Goal: Task Accomplishment & Management: Complete application form

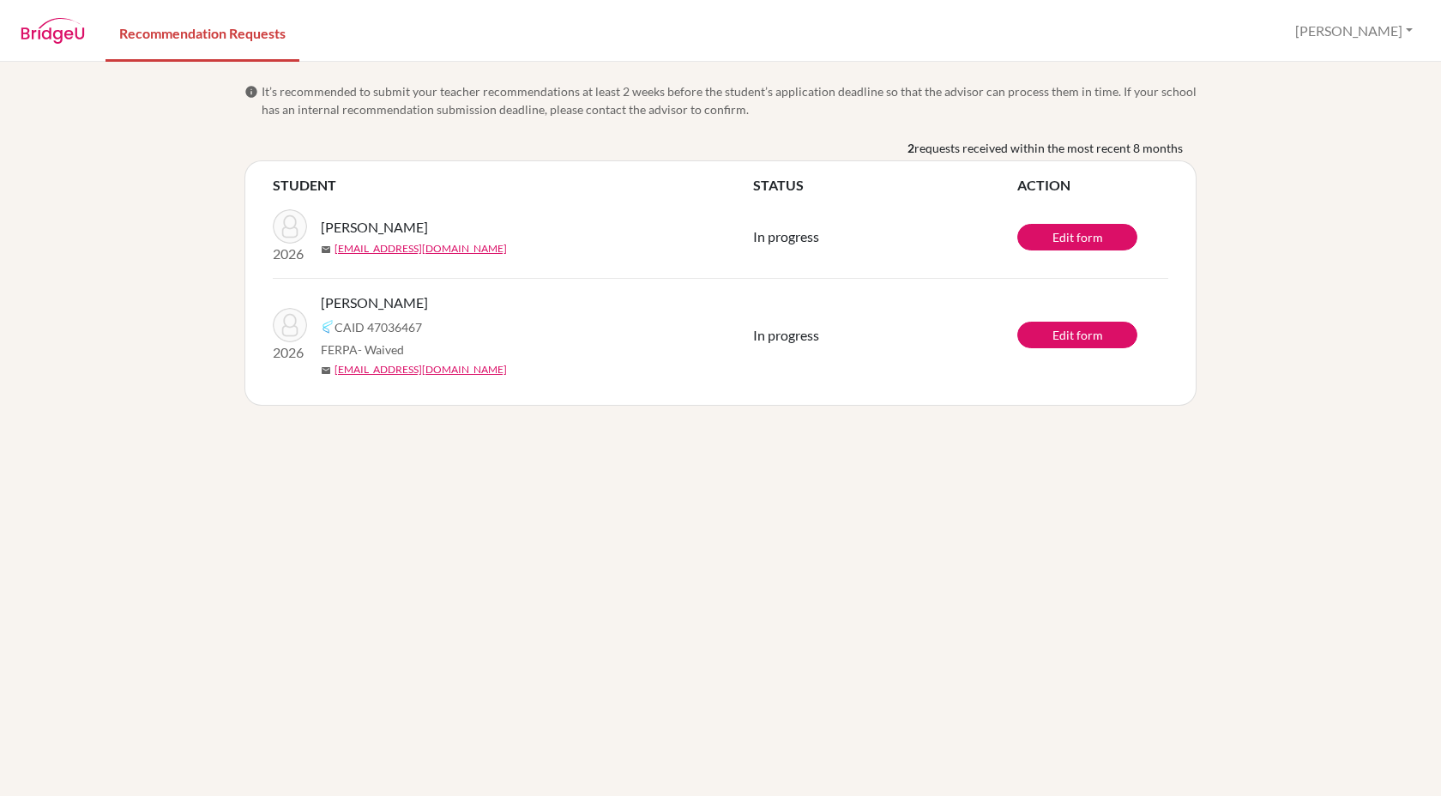
click at [401, 105] on span "It’s recommended to submit your teacher recommendations at least 2 weeks before…" at bounding box center [729, 100] width 935 height 36
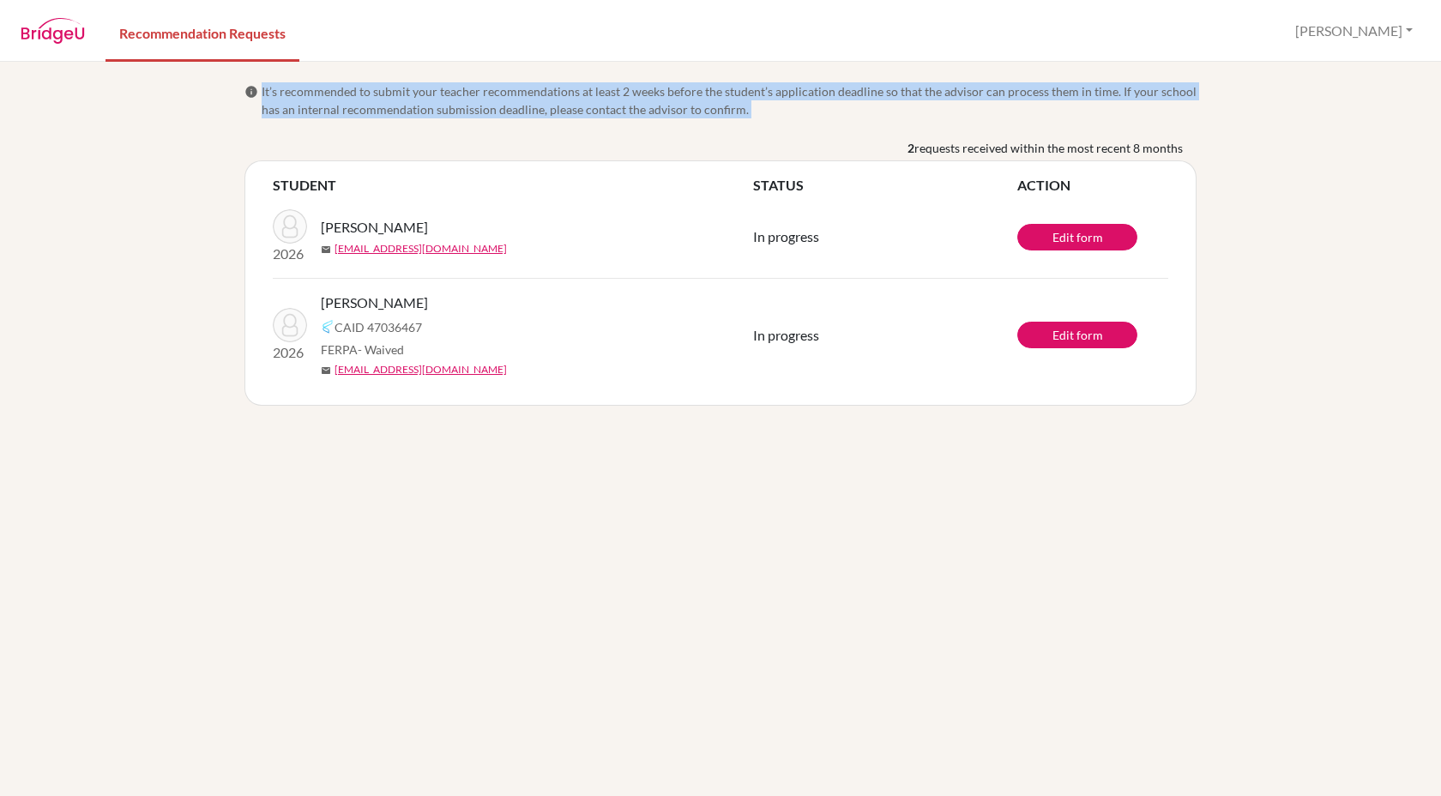
click at [401, 105] on span "It’s recommended to submit your teacher recommendations at least 2 weeks before…" at bounding box center [729, 100] width 935 height 36
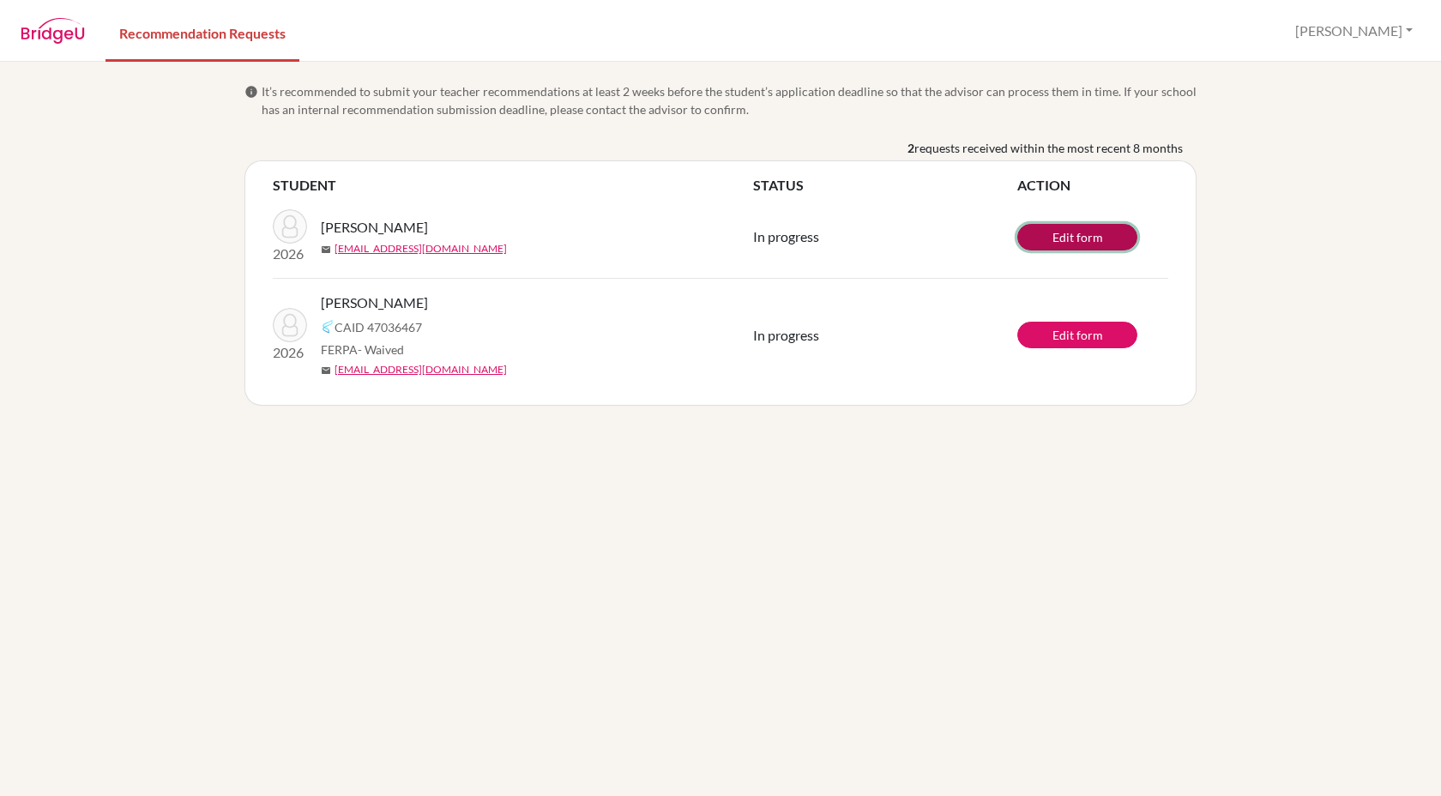
click at [1067, 235] on link "Edit form" at bounding box center [1077, 237] width 120 height 27
